Goal: Transaction & Acquisition: Purchase product/service

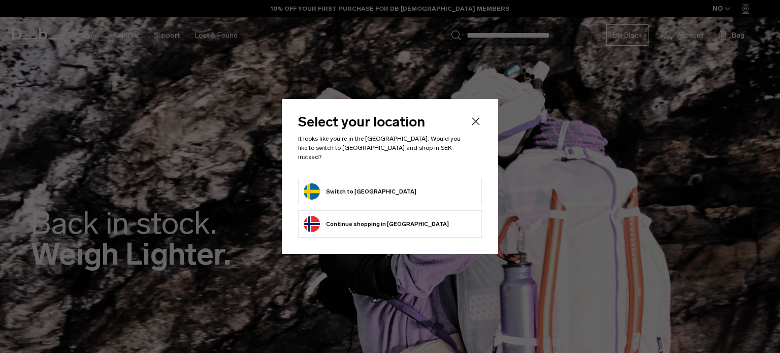
click at [423, 183] on form "Switch to [GEOGRAPHIC_DATA]" at bounding box center [390, 191] width 173 height 16
click at [336, 184] on button "Switch to [GEOGRAPHIC_DATA]" at bounding box center [360, 191] width 113 height 16
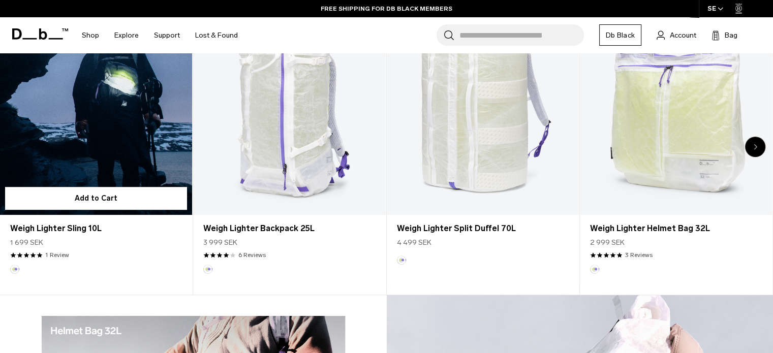
scroll to position [762, 0]
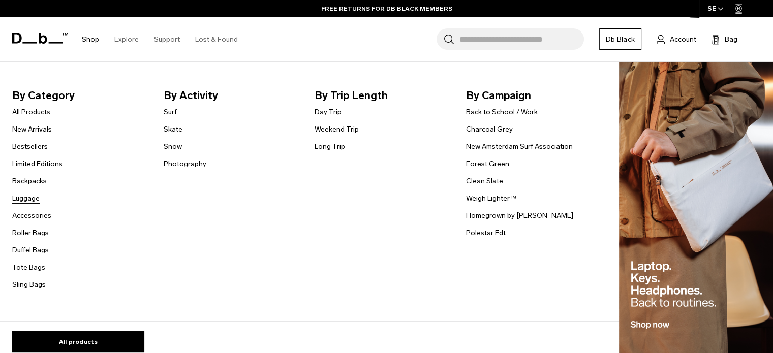
click at [30, 195] on link "Luggage" at bounding box center [25, 198] width 27 height 11
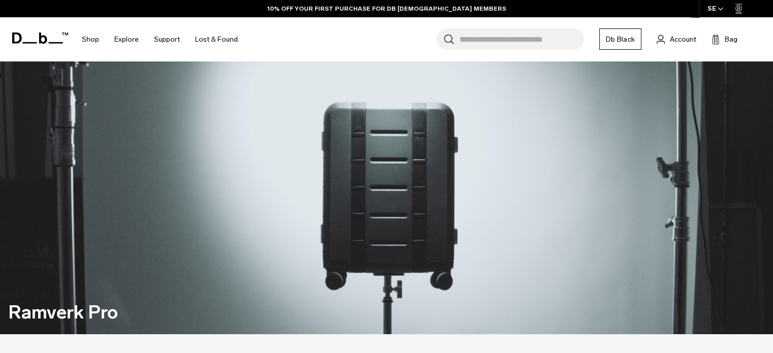
scroll to position [813, 0]
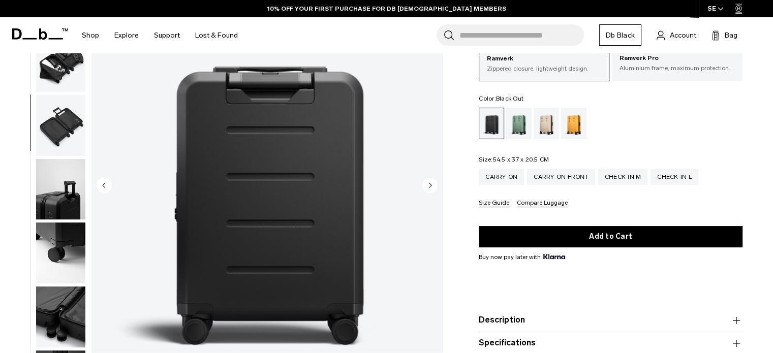
click at [65, 126] on img "button" at bounding box center [60, 125] width 49 height 61
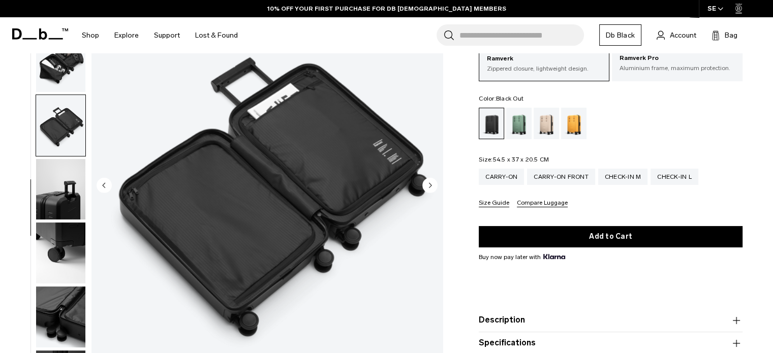
scroll to position [199, 0]
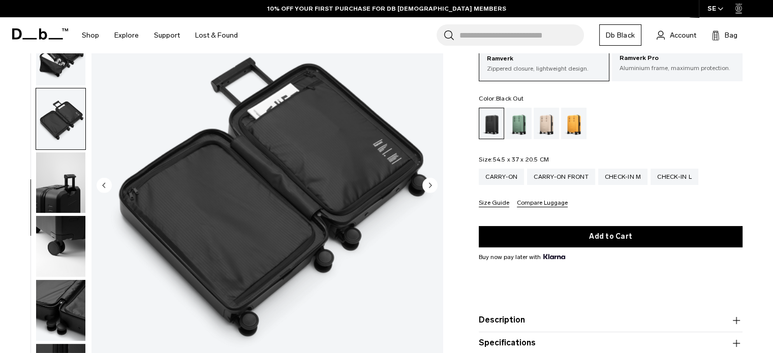
click at [435, 182] on circle "Next slide" at bounding box center [429, 184] width 15 height 15
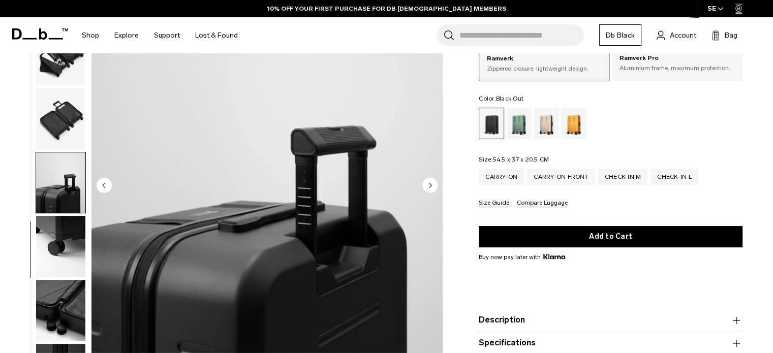
click at [433, 182] on circle "Next slide" at bounding box center [429, 184] width 15 height 15
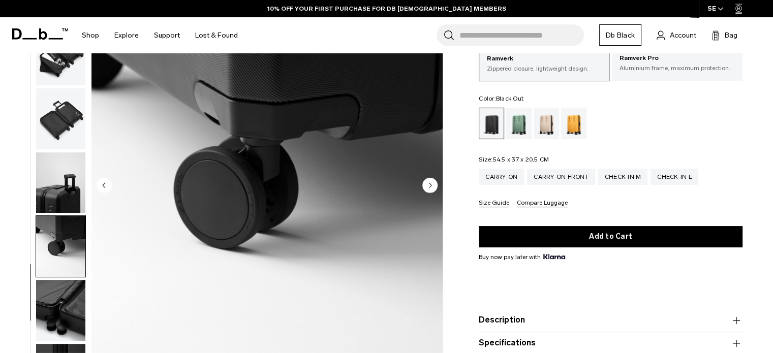
click at [433, 182] on circle "Next slide" at bounding box center [429, 184] width 15 height 15
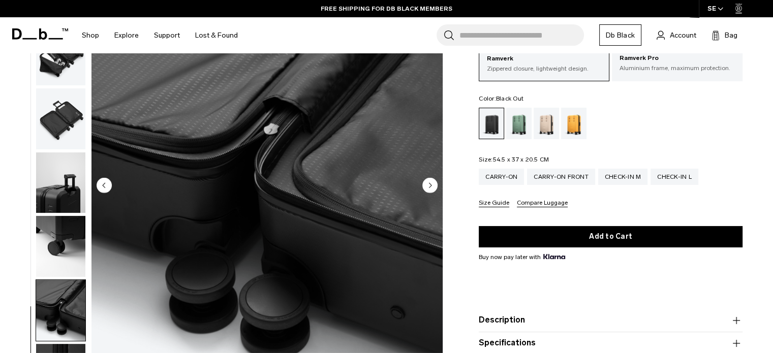
click at [434, 181] on circle "Next slide" at bounding box center [429, 184] width 15 height 15
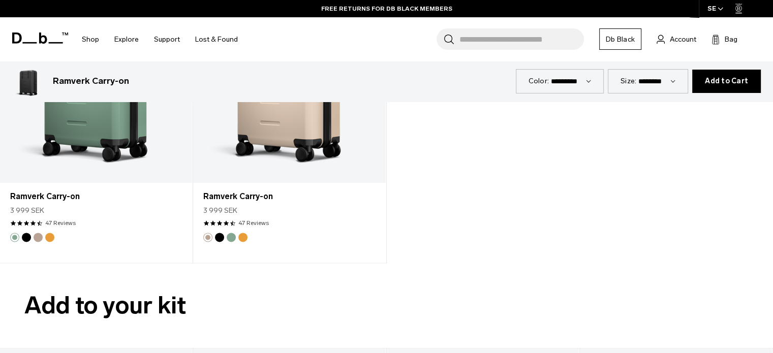
scroll to position [1574, 0]
